Goal: Task Accomplishment & Management: Use online tool/utility

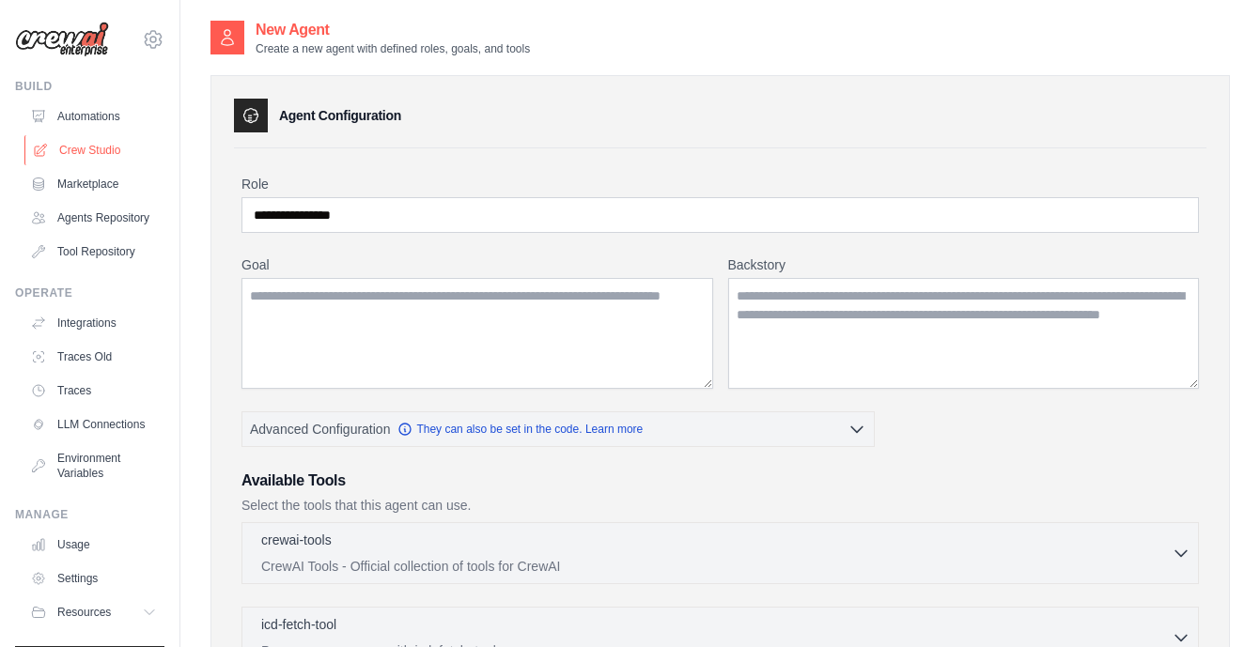
click at [97, 156] on link "Crew Studio" at bounding box center [95, 150] width 142 height 30
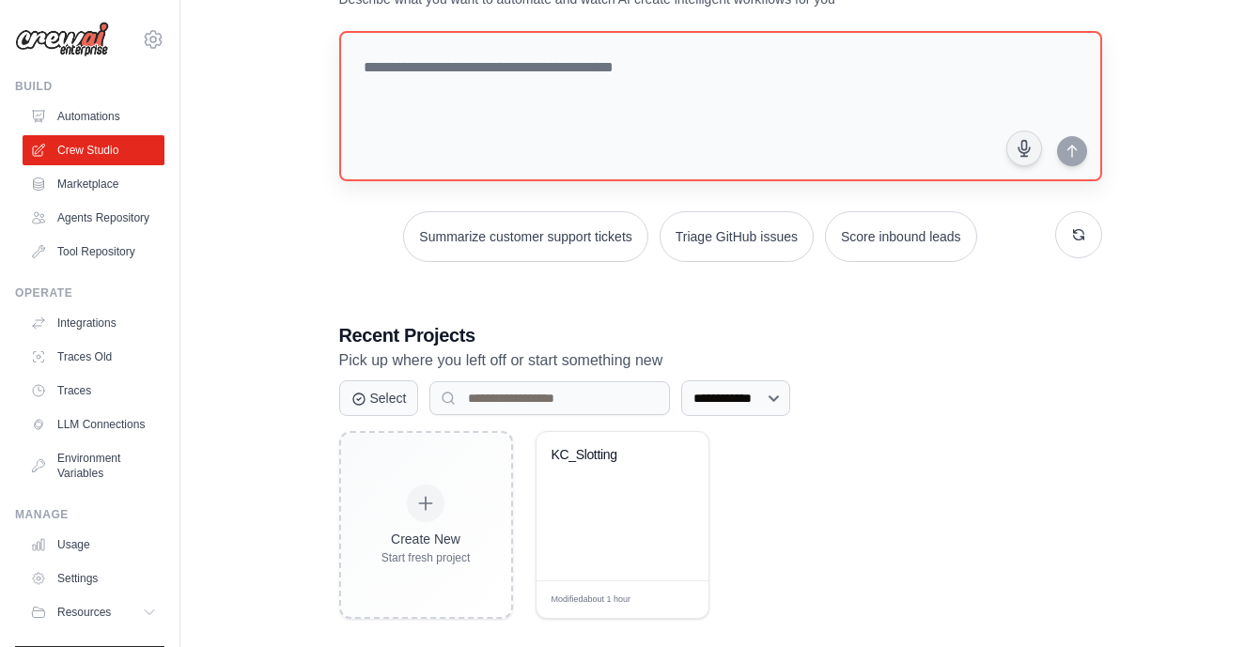
scroll to position [109, 0]
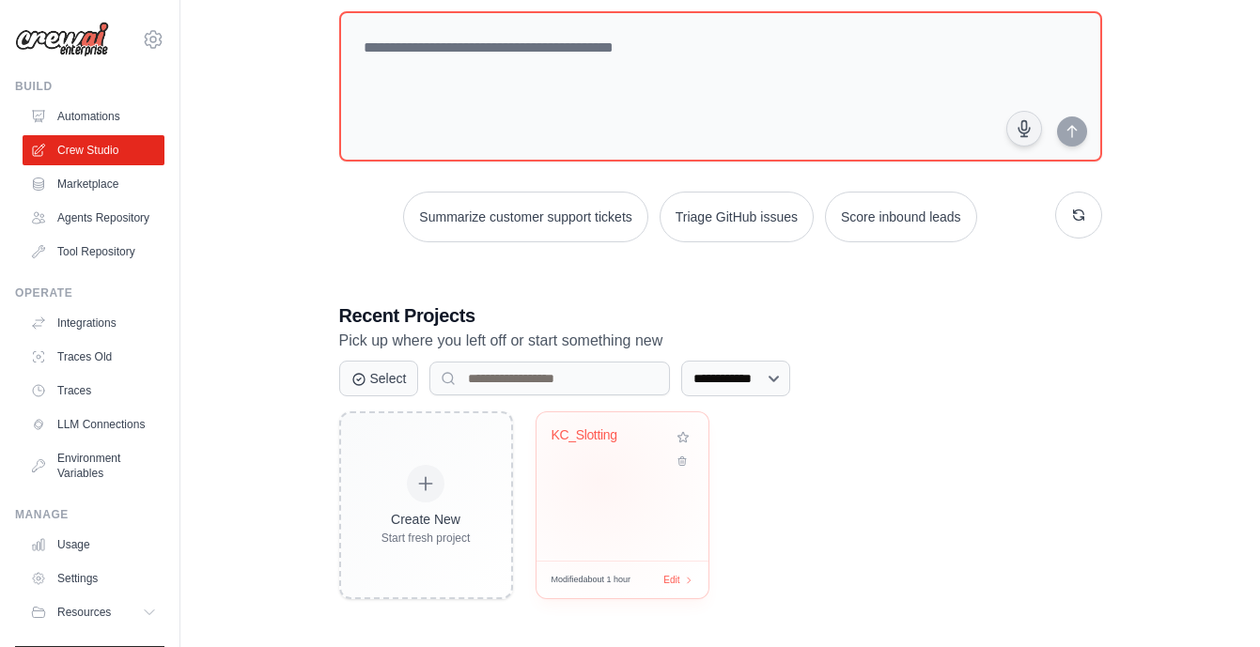
click at [600, 480] on div "KC_Slotting" at bounding box center [622, 486] width 172 height 148
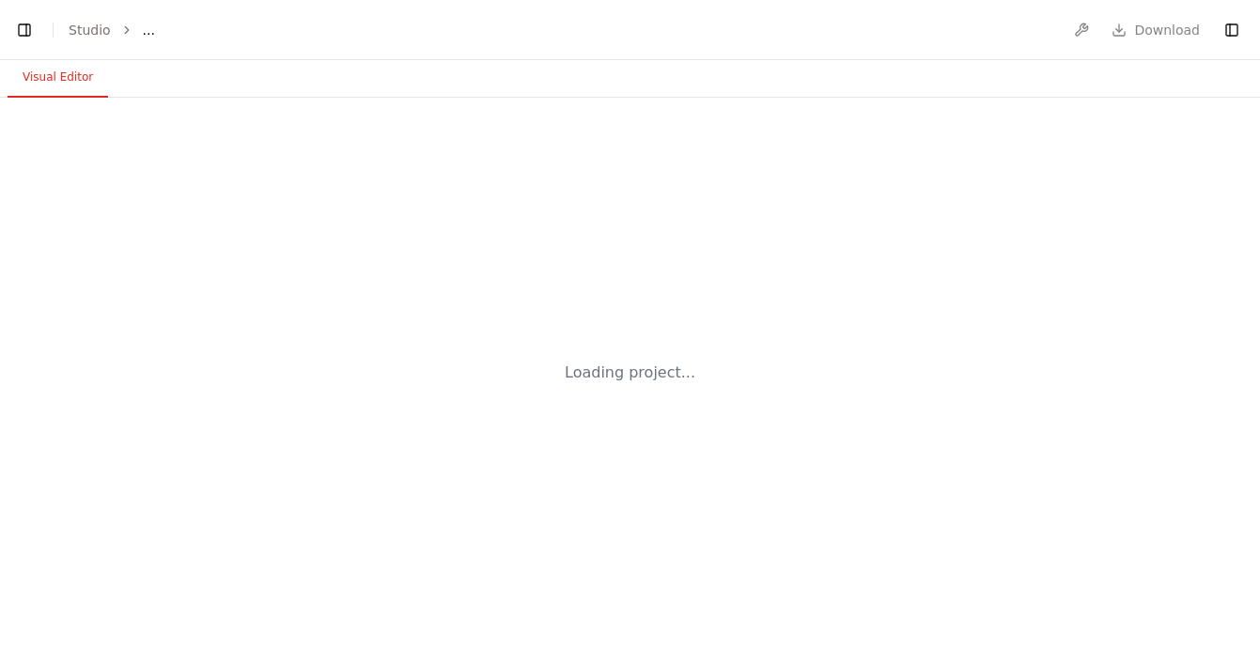
select select "****"
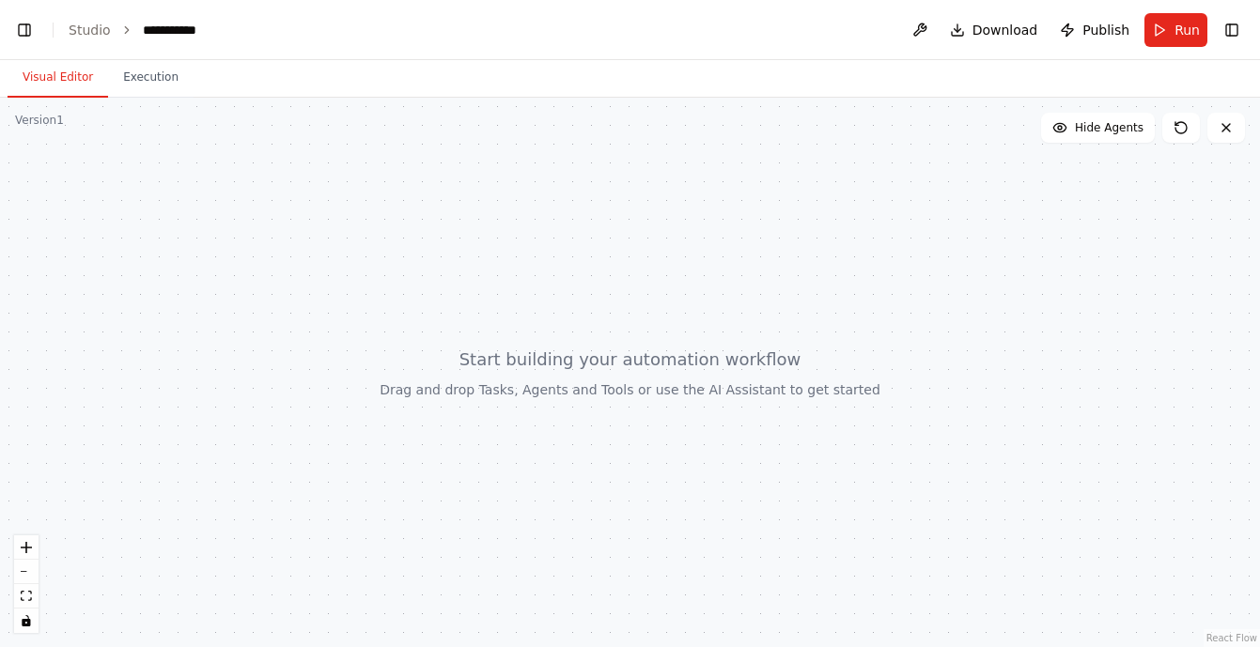
scroll to position [11830, 0]
click at [920, 34] on button at bounding box center [919, 30] width 30 height 34
click at [1233, 35] on button "Toggle Right Sidebar" at bounding box center [1231, 30] width 26 height 26
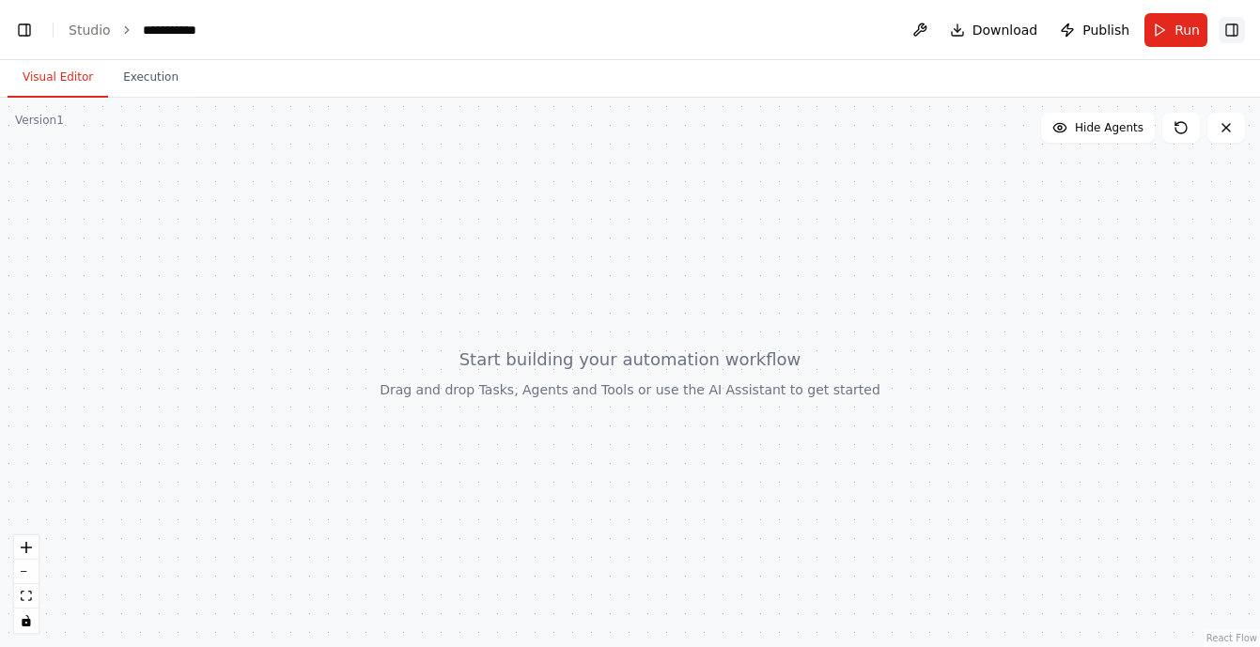
click at [1233, 35] on button "Toggle Right Sidebar" at bounding box center [1231, 30] width 26 height 26
click at [1226, 124] on icon at bounding box center [1225, 127] width 15 height 15
click at [1229, 131] on icon at bounding box center [1226, 128] width 8 height 8
click at [114, 38] on ol "**********" at bounding box center [142, 30] width 147 height 19
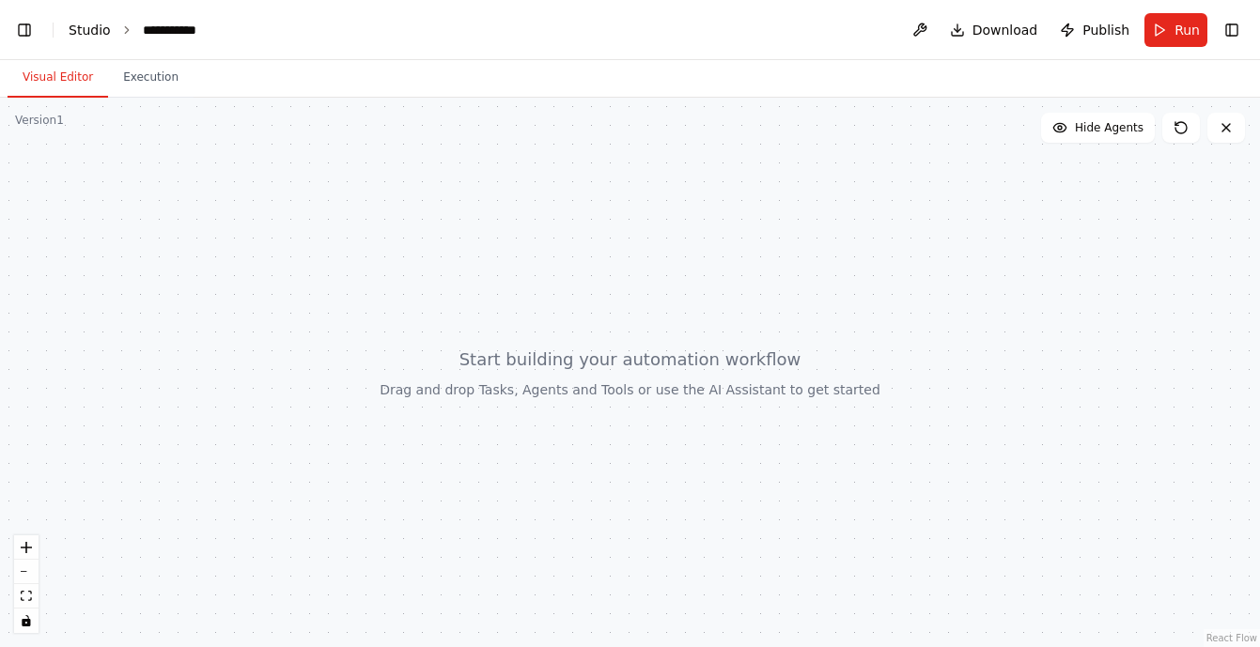
click at [102, 30] on link "Studio" at bounding box center [90, 30] width 42 height 15
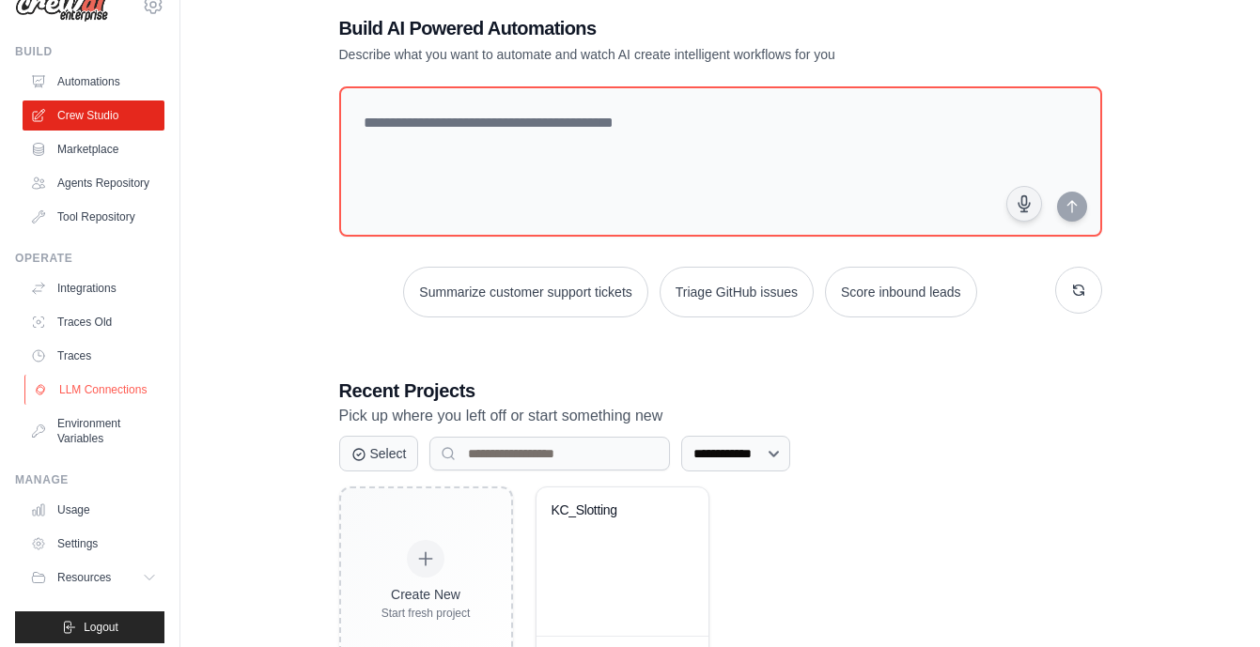
scroll to position [46, 0]
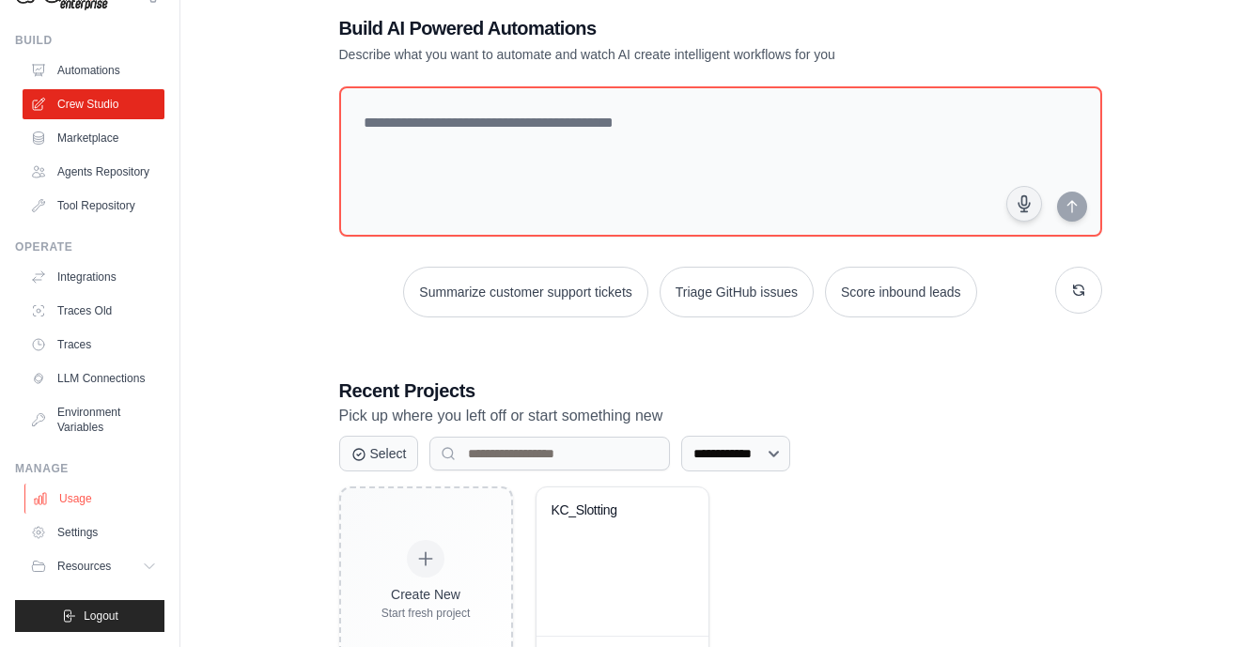
click at [81, 502] on link "Usage" at bounding box center [95, 499] width 142 height 30
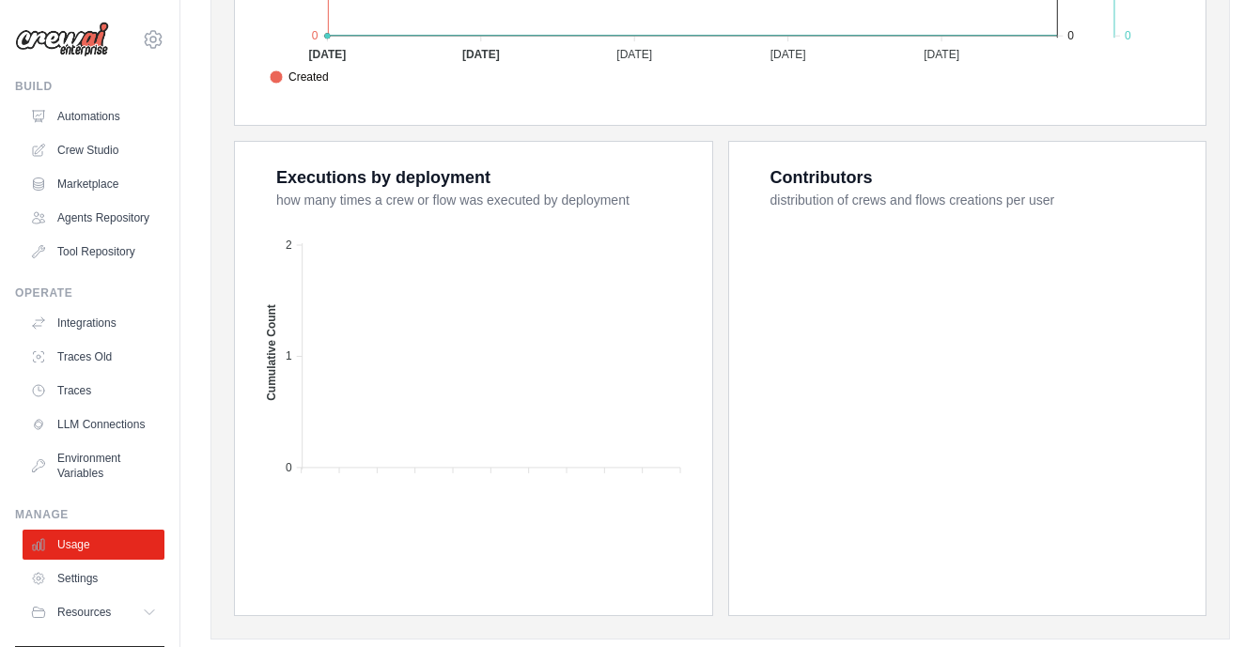
scroll to position [672, 0]
